Goal: Task Accomplishment & Management: Manage account settings

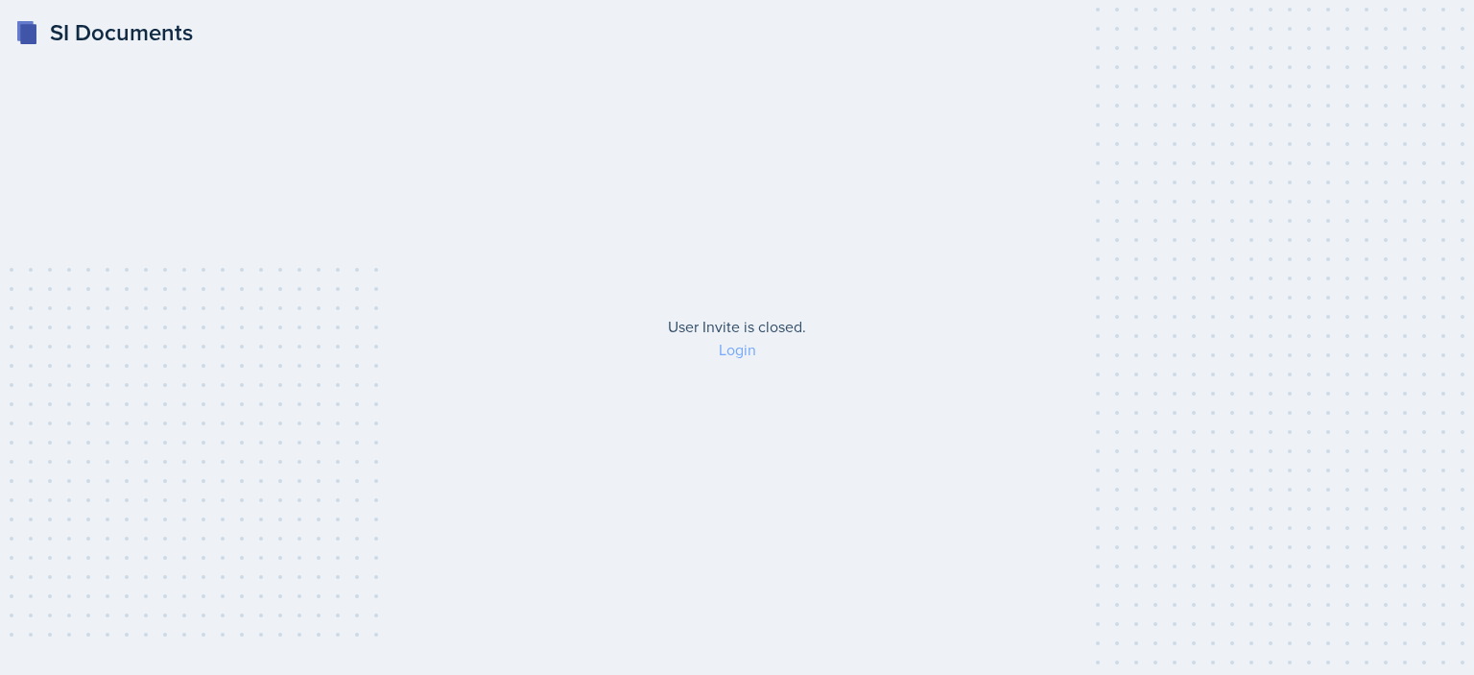
click at [747, 354] on link "Login" at bounding box center [737, 349] width 37 height 21
click at [732, 347] on link "Login" at bounding box center [737, 349] width 37 height 21
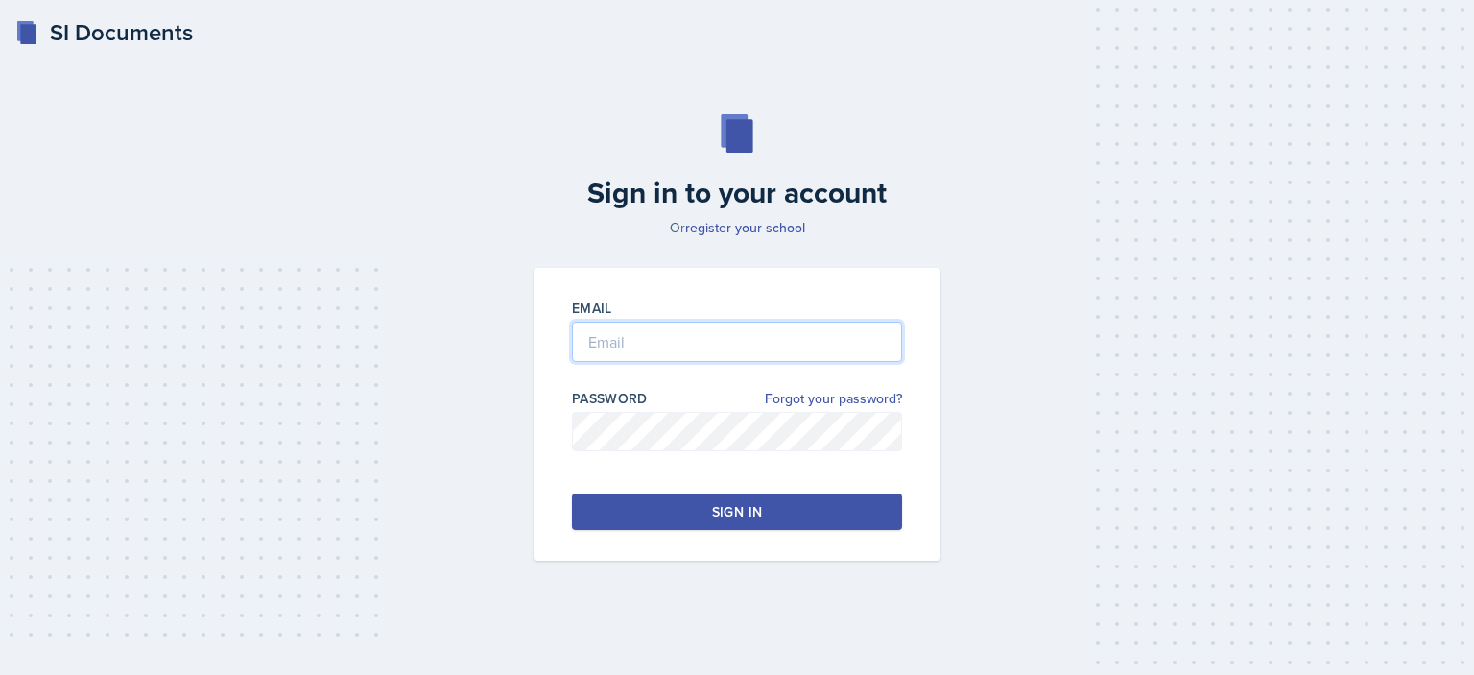
click at [732, 347] on input "email" at bounding box center [737, 342] width 330 height 40
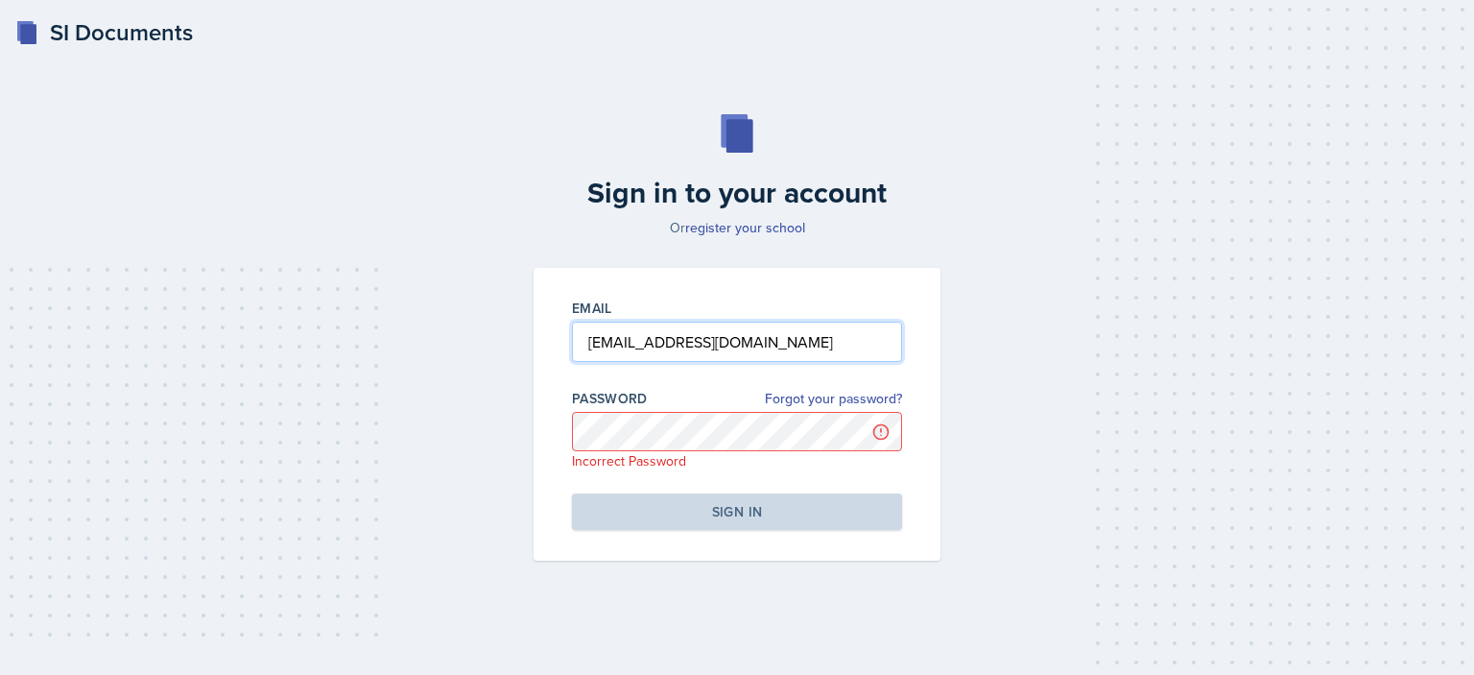
drag, startPoint x: 845, startPoint y: 348, endPoint x: 562, endPoint y: 344, distance: 282.2
click at [562, 344] on div "Email [PERSON_NAME][EMAIL_ADDRESS][DOMAIN_NAME] Password Forgot your password? …" at bounding box center [737, 415] width 407 height 294
type input "[PERSON_NAME][EMAIL_ADDRESS][PERSON_NAME][DOMAIN_NAME]"
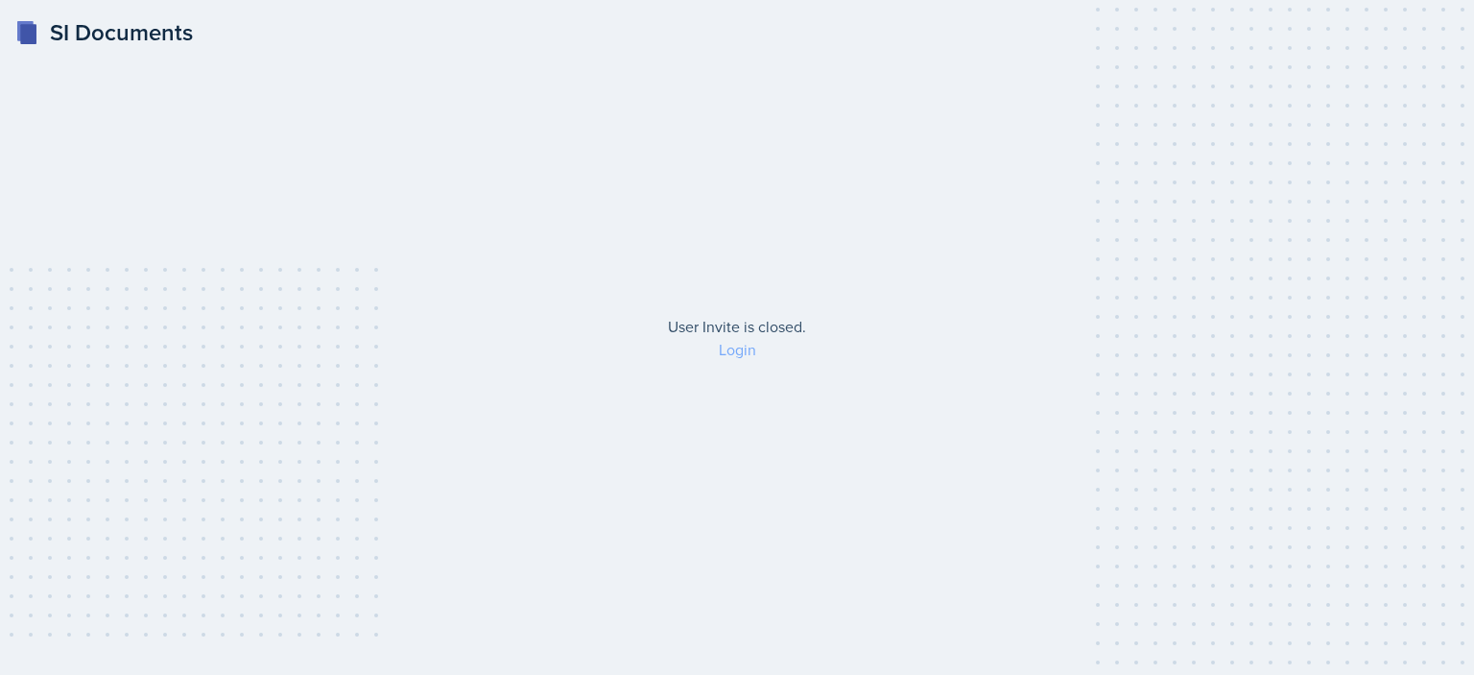
click at [733, 354] on link "Login" at bounding box center [737, 349] width 37 height 21
